Goal: Answer question/provide support

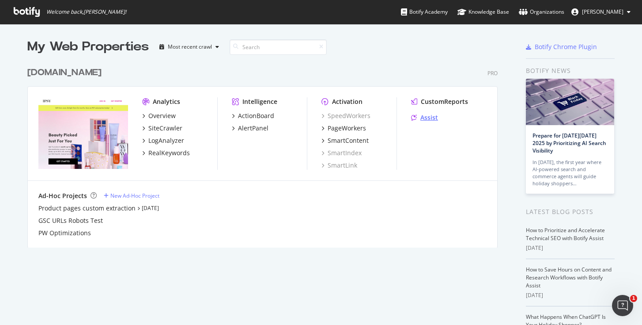
click at [425, 115] on div "Assist" at bounding box center [430, 117] width 18 height 9
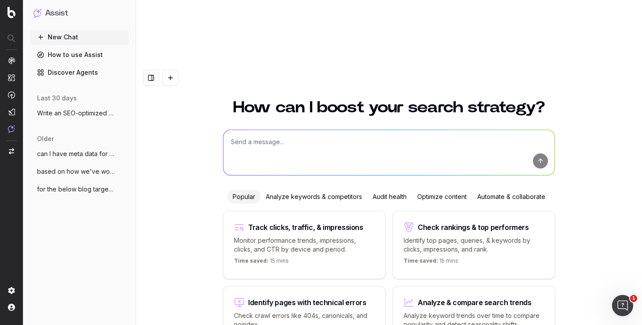
scroll to position [18, 0]
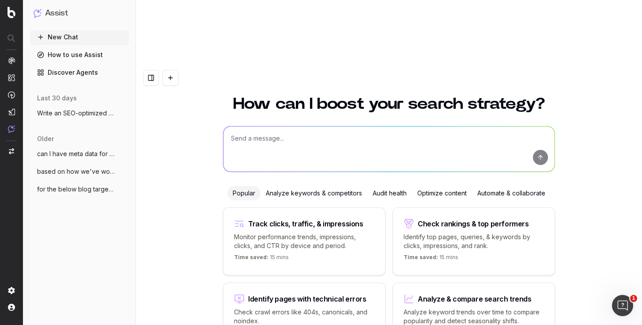
click at [80, 110] on span "Write an SEO-optimized article outline f" at bounding box center [76, 113] width 78 height 9
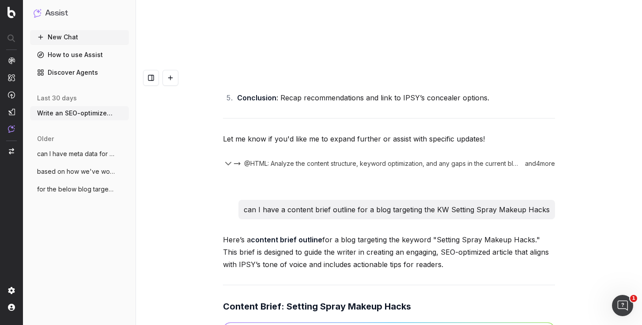
scroll to position [25498, 0]
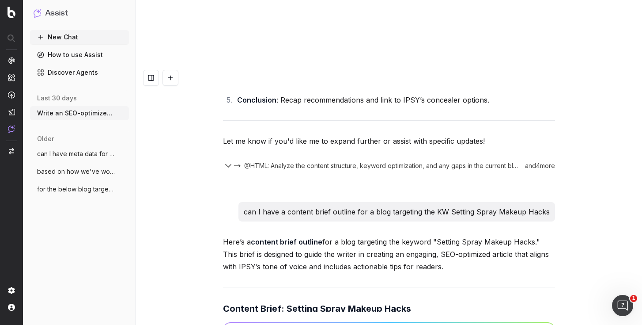
type textarea "I'm creating content briefs for a lot of blog updates. I'd like to refresh the …"
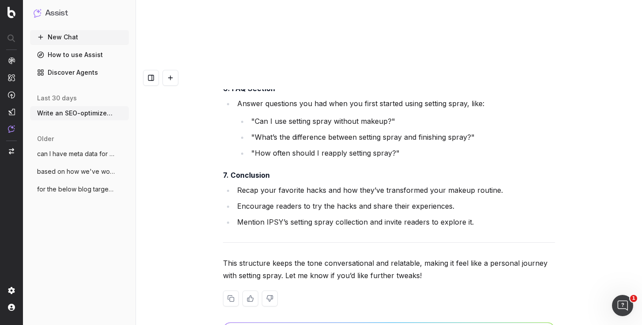
scroll to position [27991, 0]
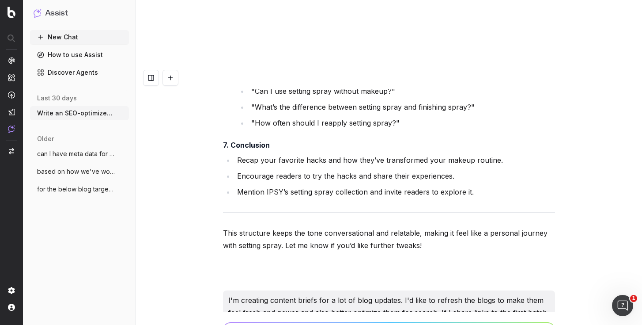
paste textarea "https://www.ipsy.com/blog/thanksgiving-foods-for-skin"
paste textarea "https://www.ipsy.com/blog/how-to-treat-yourself"
paste textarea "https://www.ipsy.com/blog/what-is-my-eye-shape"
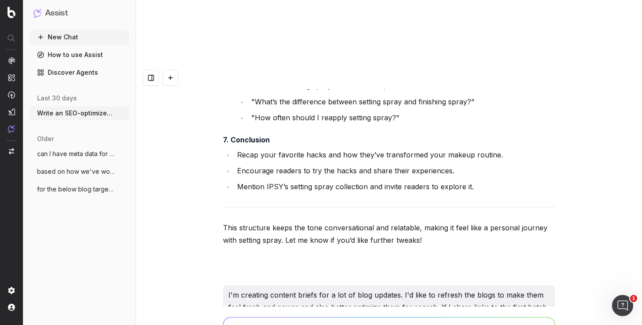
paste textarea "https://www.ipsy.com/blog/foundation-for-oily-skin"
type textarea "https://www.ipsy.com/blog/thanksgiving-foods-for-skin https://www.ipsy.com/blog…"
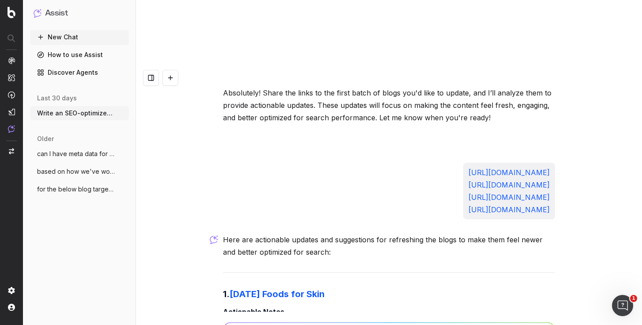
scroll to position [28235, 0]
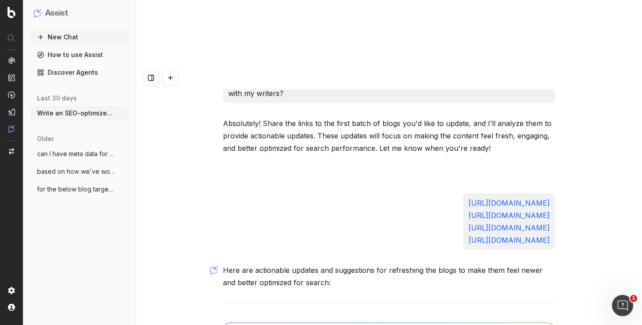
drag, startPoint x: 561, startPoint y: 210, endPoint x: 222, endPoint y: 180, distance: 340.6
click at [222, 180] on div "Write an SEO-optimized article outline for the keyword "Does Sunscreen Prevent …" at bounding box center [389, 228] width 506 height 325
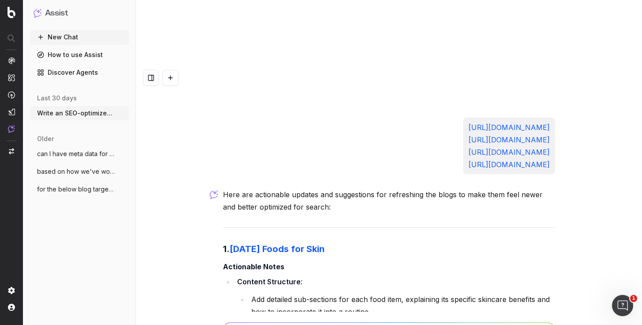
scroll to position [28312, 0]
click at [236, 274] on li "Content Structure : Add detailed sub-sections for each food item, explaining it…" at bounding box center [395, 303] width 321 height 58
copy li "Content Structure : Add detailed sub-sections for each food item, explaining it…"
drag, startPoint x: 312, startPoint y: 168, endPoint x: 431, endPoint y: 167, distance: 118.4
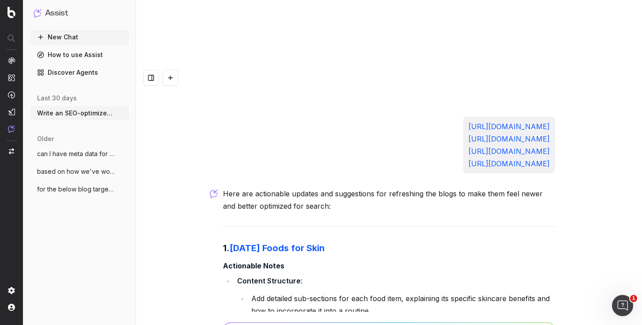
copy li "Thanksgiving foods for glowing skin"
drag, startPoint x: 445, startPoint y: 169, endPoint x: 510, endPoint y: 169, distance: 64.5
copy li "holiday skincare tips"
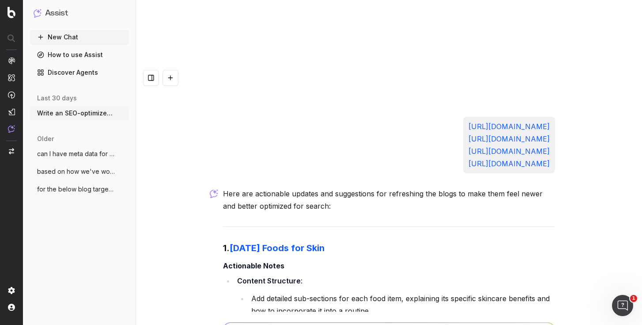
drag, startPoint x: 269, startPoint y: 181, endPoint x: 313, endPoint y: 181, distance: 43.7
copy li "natural skincare ingredients"
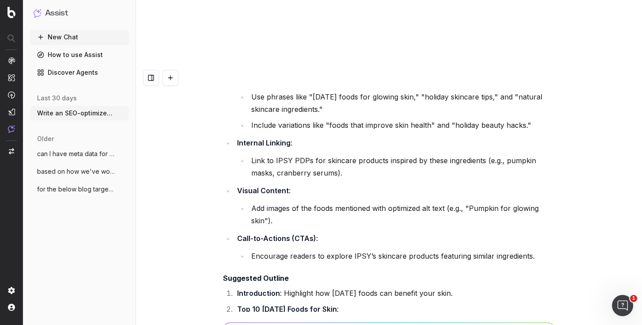
scroll to position [28638, 0]
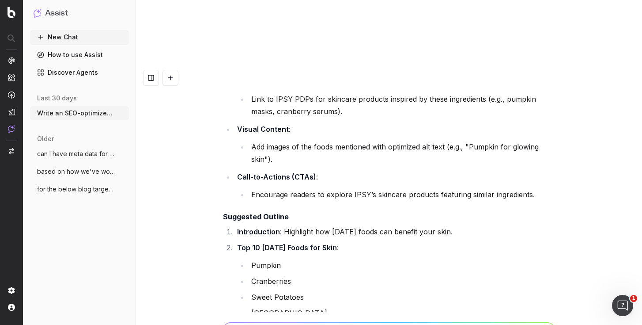
copy li "How to Incorporate These Foods into Your Routine : Share tips for DIY masks or …"
click at [289, 291] on li "Sweet Potatoes" at bounding box center [402, 297] width 307 height 12
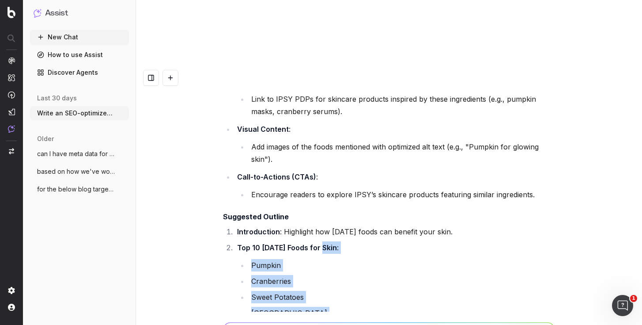
drag, startPoint x: 471, startPoint y: 173, endPoint x: 326, endPoint y: 56, distance: 186.3
click at [326, 225] on ol "Introduction : Highlight how Thanksgiving foods can benefit your skin. Top 10 T…" at bounding box center [389, 296] width 332 height 143
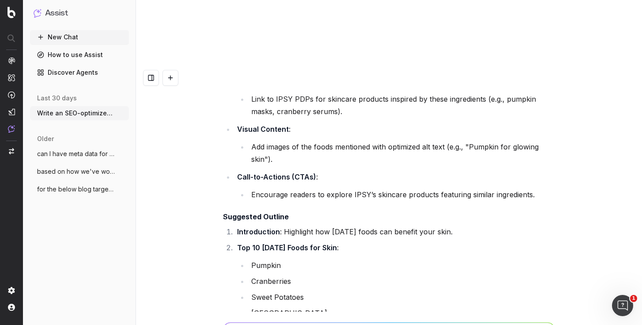
click at [256, 227] on strong "Introduction" at bounding box center [258, 231] width 43 height 9
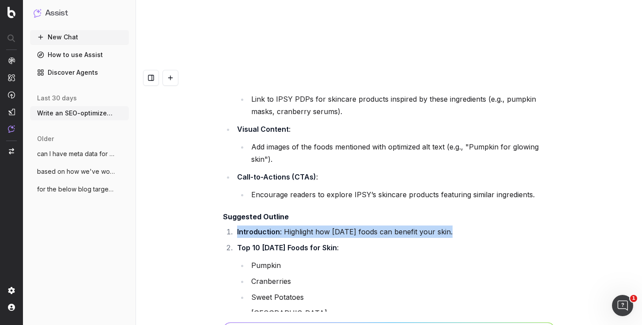
click at [256, 227] on strong "Introduction" at bounding box center [258, 231] width 43 height 9
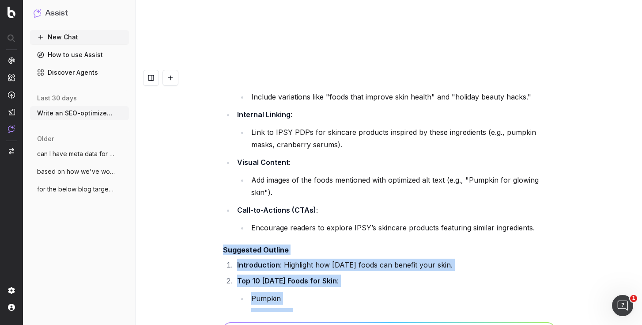
drag, startPoint x: 469, startPoint y: 206, endPoint x: 208, endPoint y: 53, distance: 302.9
click at [208, 66] on div "Write an SEO-optimized article outline for the keyword "Does Sunscreen Prevent …" at bounding box center [389, 228] width 506 height 325
copy div "Suggested Outline Introduction : Highlight how Thanksgiving foods can benefit y…"
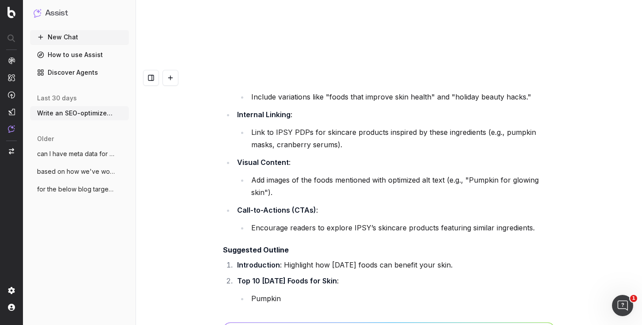
click at [271, 66] on div at bounding box center [389, 77] width 506 height 23
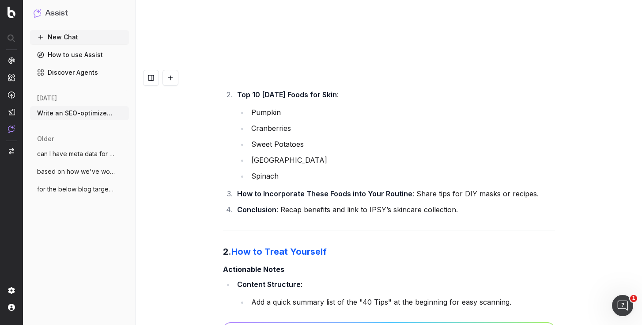
scroll to position [28782, 0]
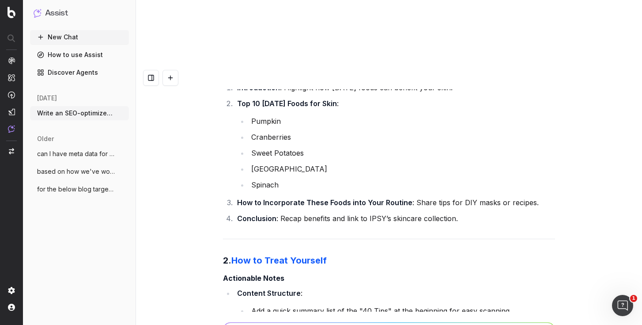
drag, startPoint x: 522, startPoint y: 186, endPoint x: 209, endPoint y: 148, distance: 315.2
click at [209, 148] on div "Write an SEO-optimized article outline for the keyword "Does Sunscreen Prevent …" at bounding box center [389, 228] width 506 height 325
copy li "Keyword Optimization : Use terms like "self-care ideas," "ways to treat yoursel…"
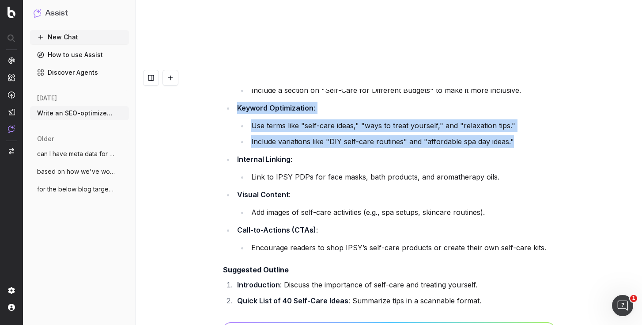
scroll to position [29019, 0]
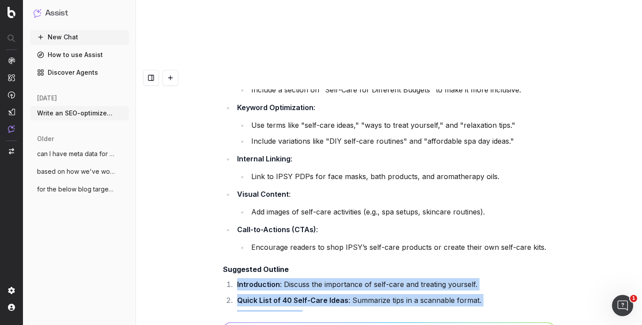
drag, startPoint x: 494, startPoint y: 210, endPoint x: 210, endPoint y: 92, distance: 307.4
click at [210, 92] on div "Write an SEO-optimized article outline for the keyword "Does Sunscreen Prevent …" at bounding box center [389, 228] width 506 height 325
click at [205, 147] on div "Write an SEO-optimized article outline for the keyword "Does Sunscreen Prevent …" at bounding box center [389, 228] width 506 height 325
